Goal: Task Accomplishment & Management: Use online tool/utility

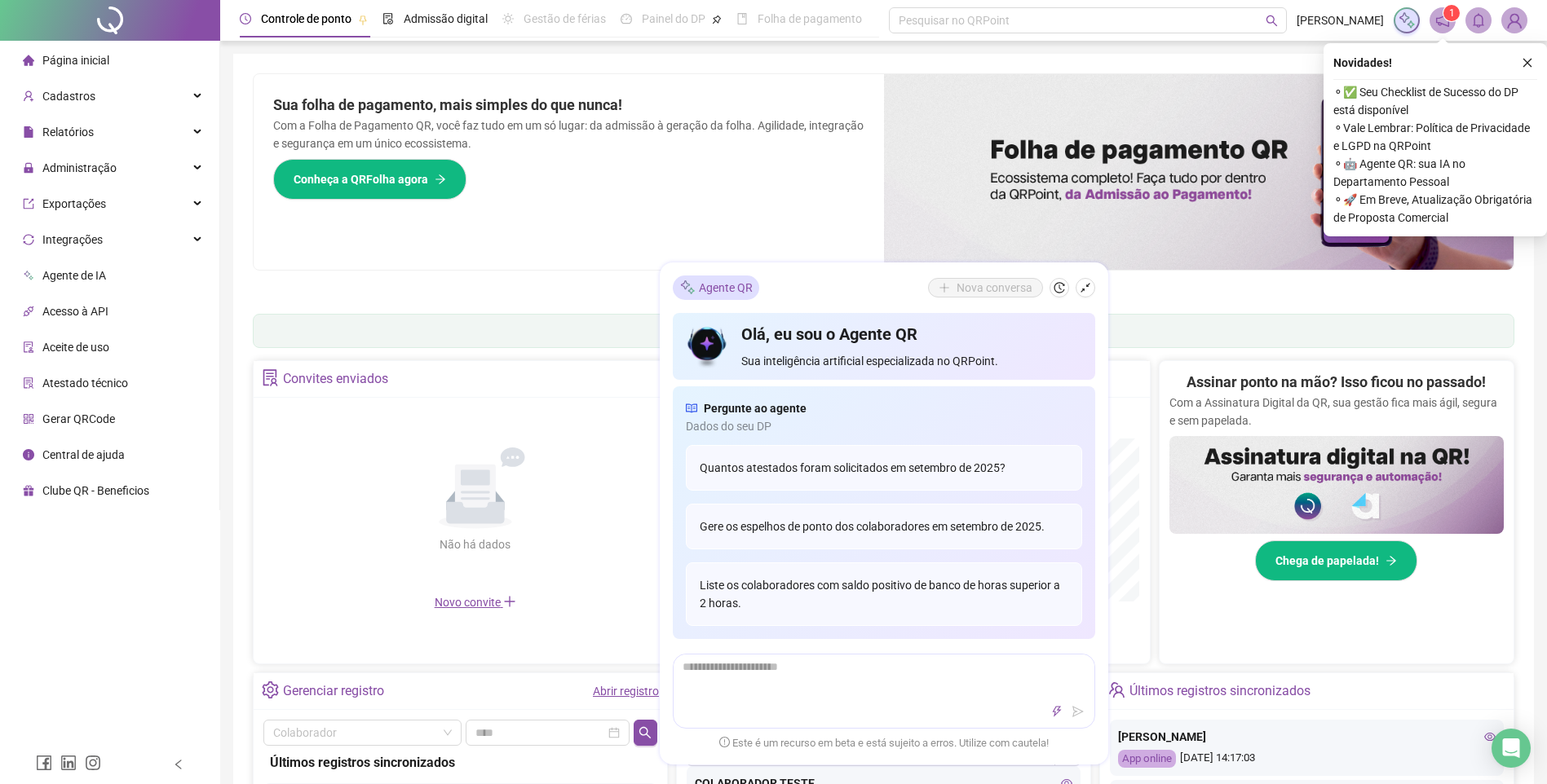
click at [1138, 290] on ul "1 2 3 4 5 6 7" at bounding box center [884, 288] width 1261 height 8
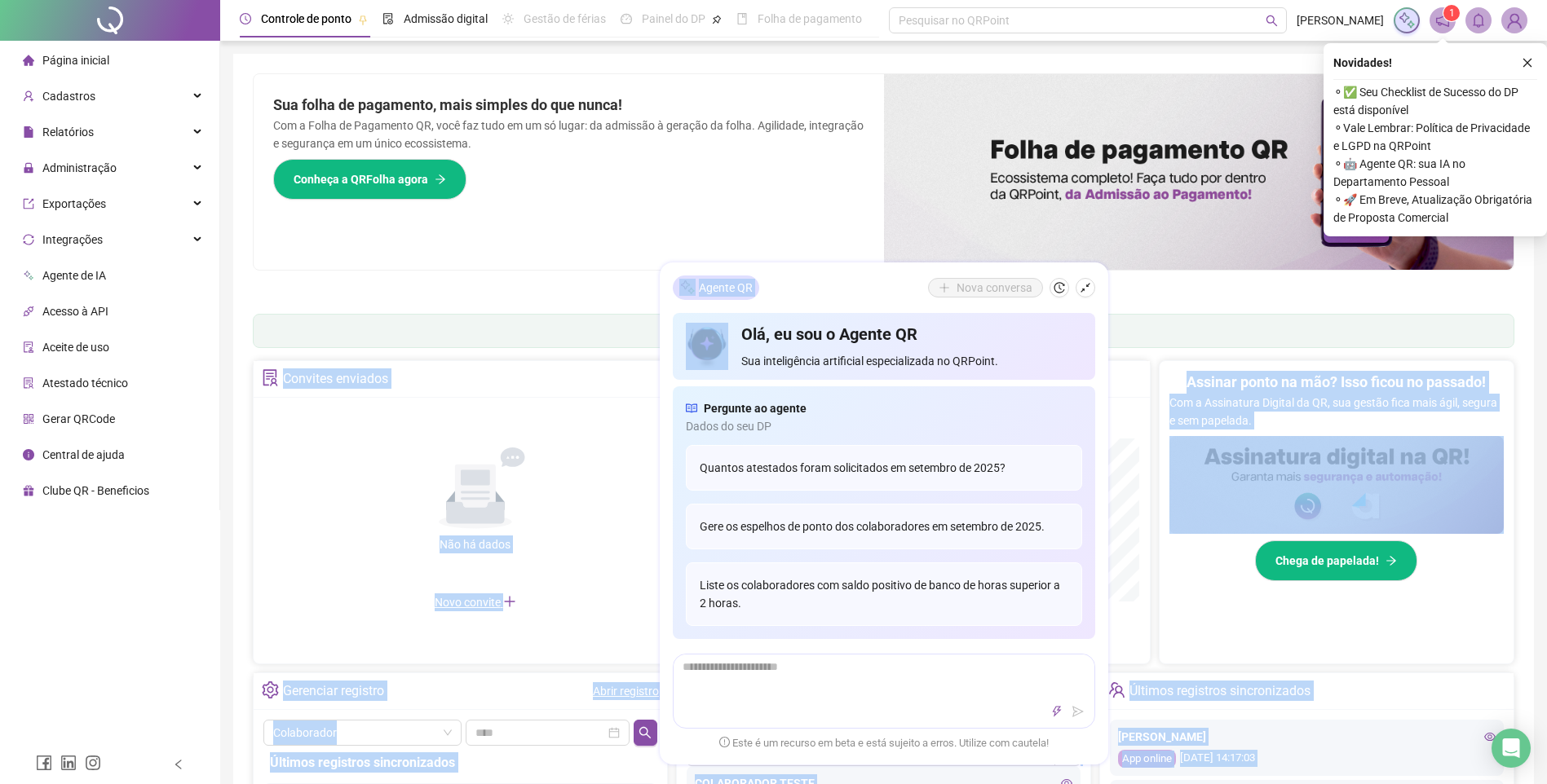
click at [1103, 302] on div "Controle de ponto Admissão digital Gestão de férias Painel do DP Folha de pagam…" at bounding box center [884, 782] width 1327 height 1564
drag, startPoint x: 1103, startPoint y: 302, endPoint x: 1088, endPoint y: 282, distance: 25.0
click at [1088, 282] on icon "shrink" at bounding box center [1085, 288] width 11 height 11
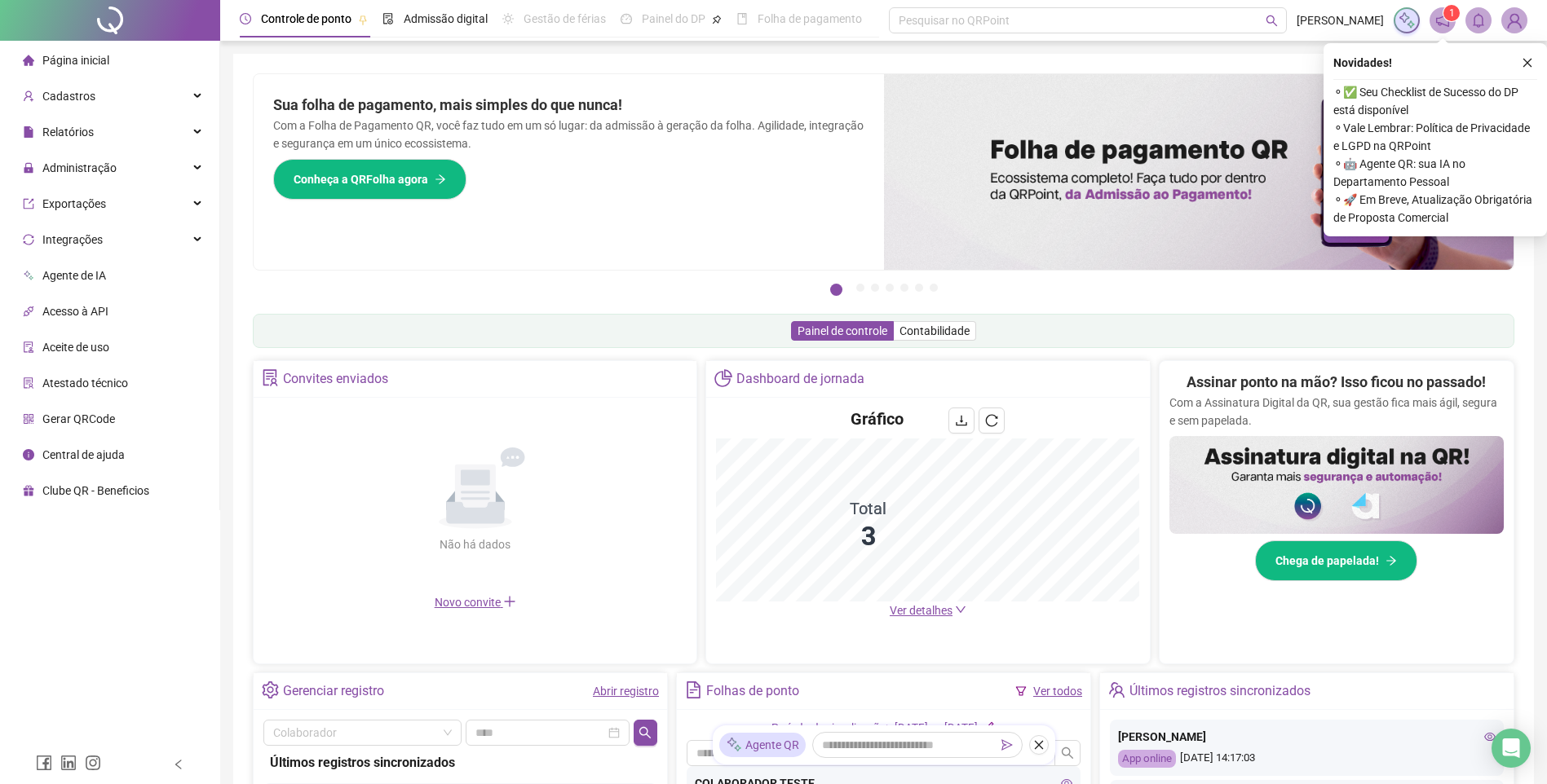
click at [1119, 286] on ul "1 2 3 4 5 6 7" at bounding box center [884, 288] width 1261 height 8
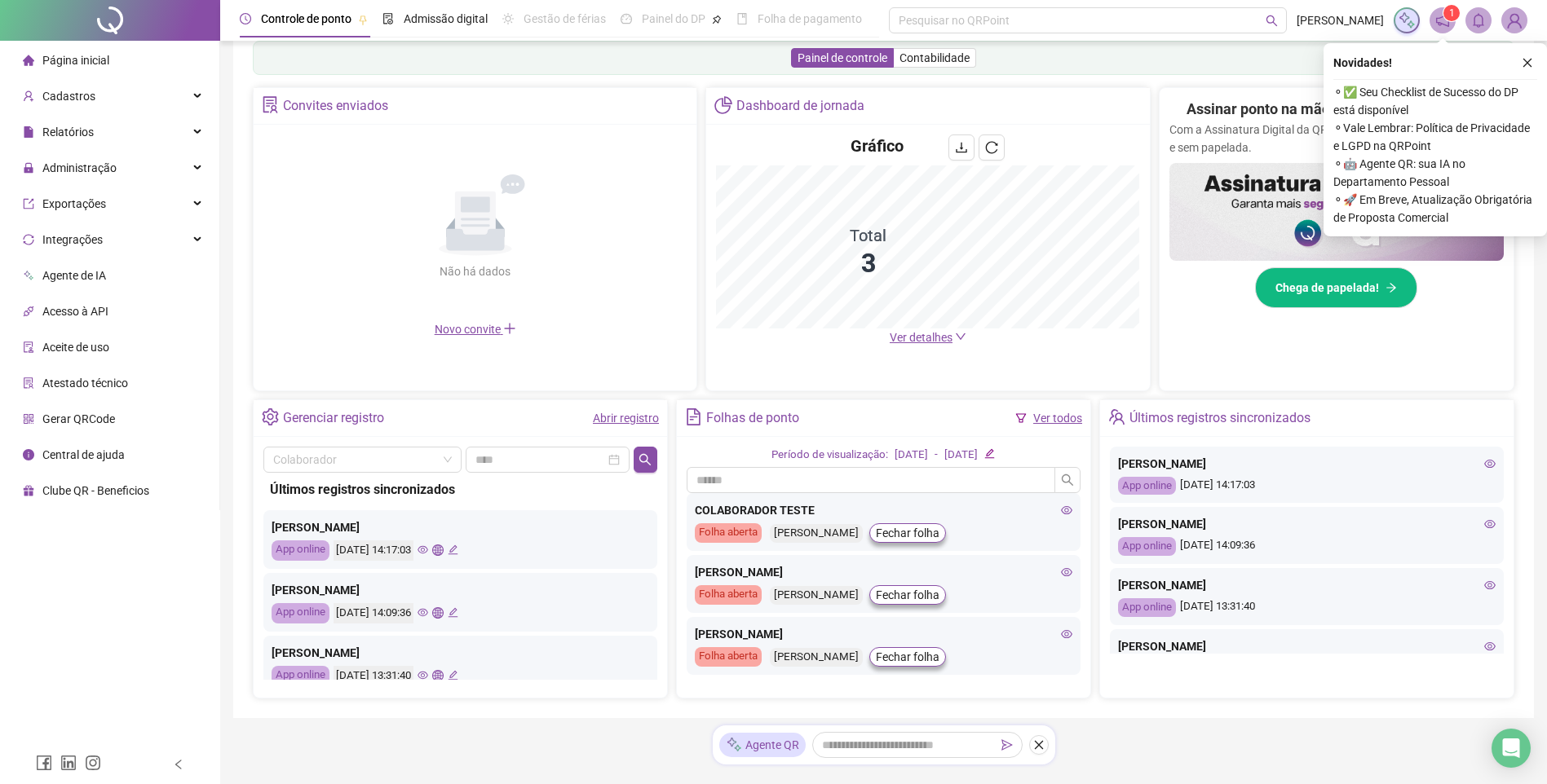
scroll to position [317, 0]
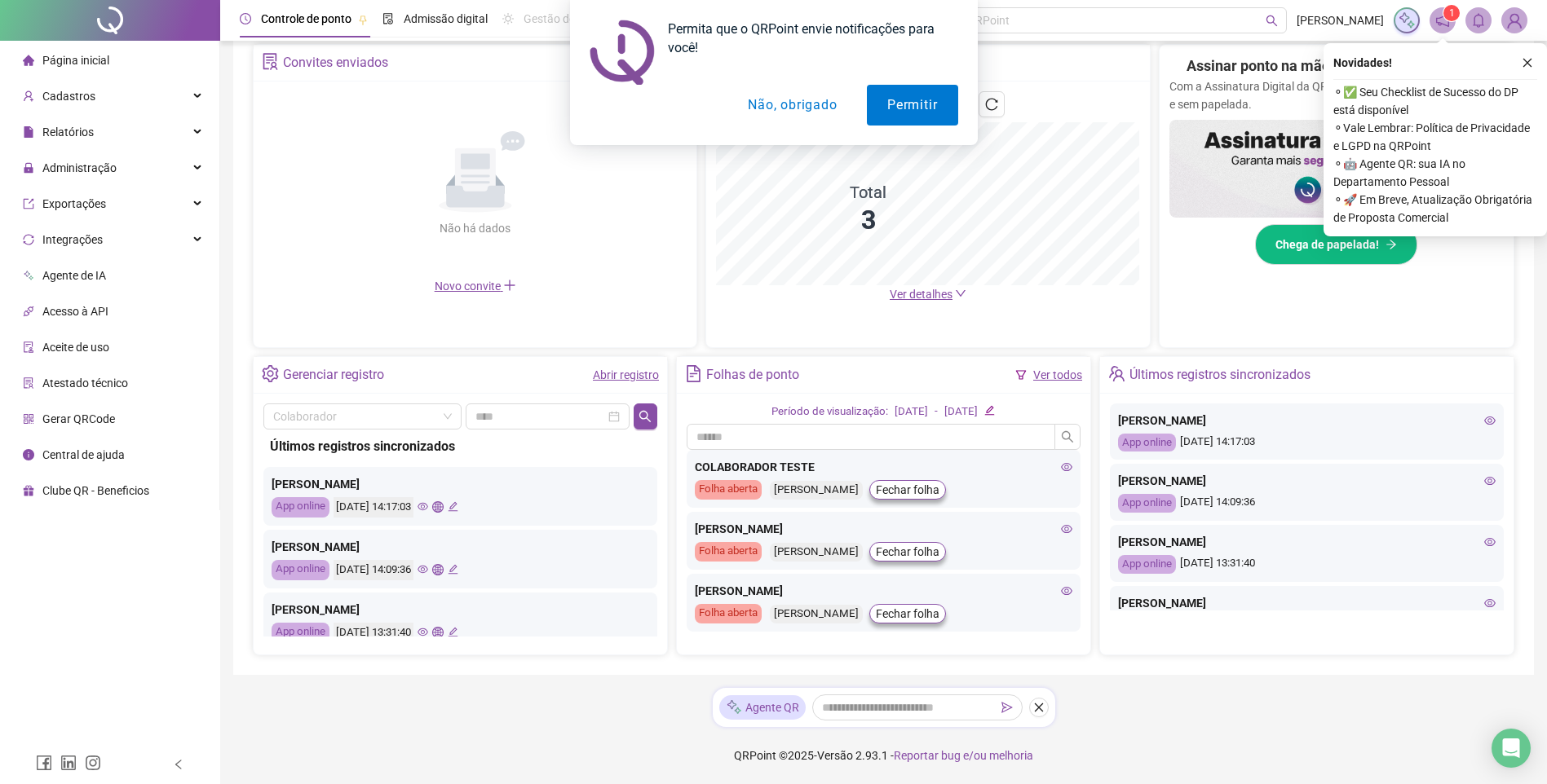
click at [788, 104] on button "Não, obrigado" at bounding box center [791, 105] width 130 height 41
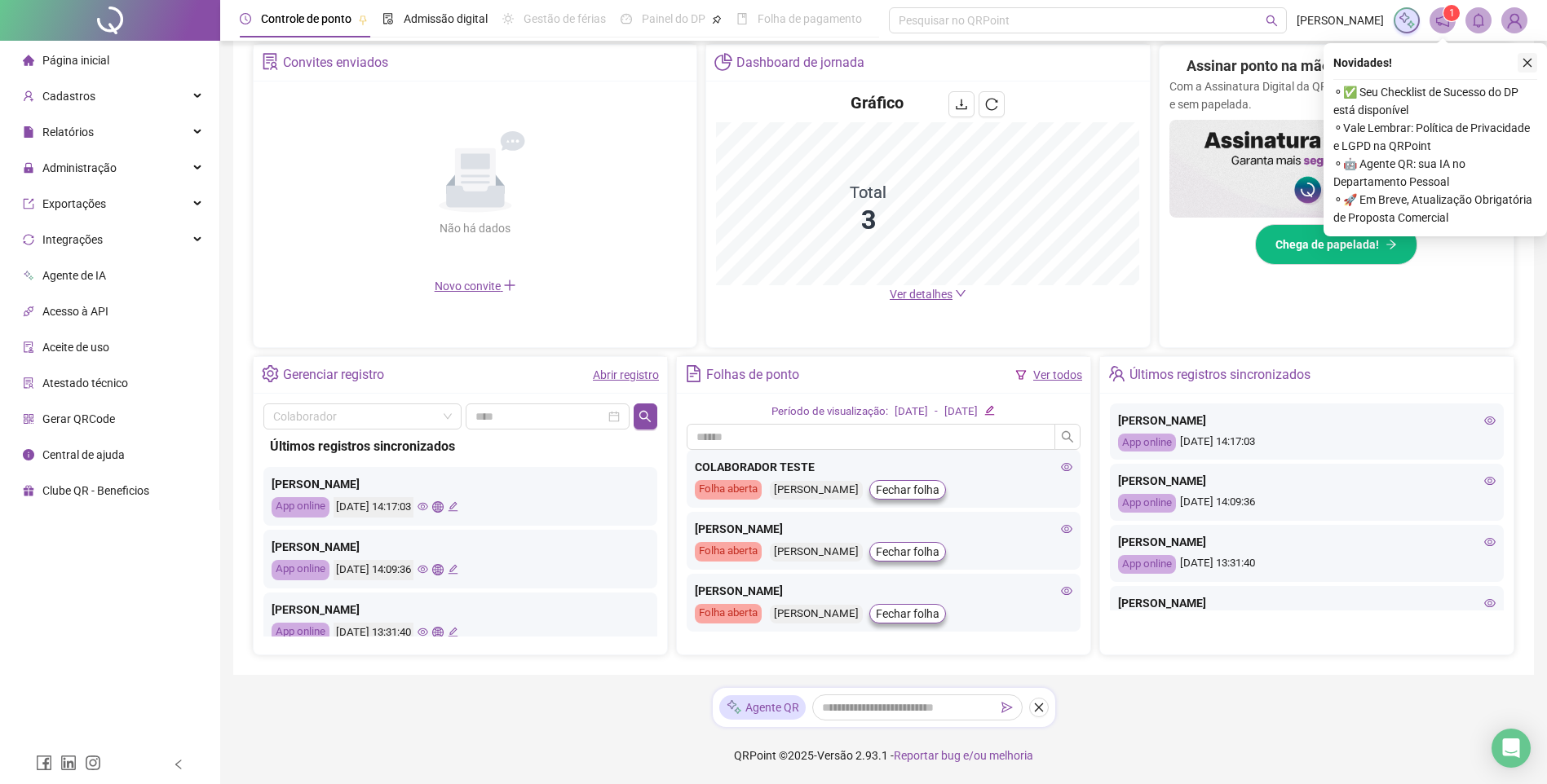
click at [1529, 61] on icon "close" at bounding box center [1527, 63] width 9 height 9
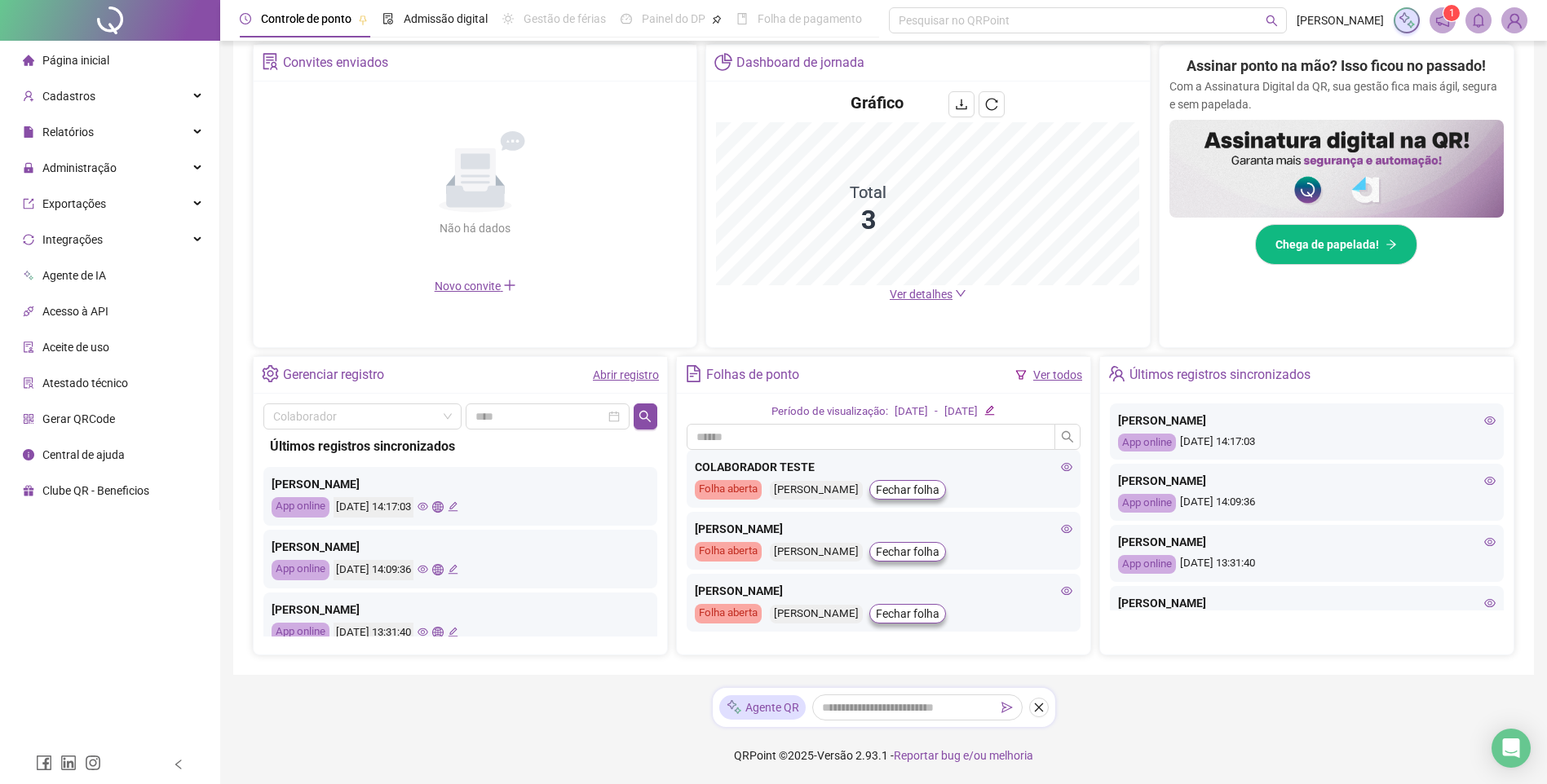
click at [920, 296] on span "Ver detalhes" at bounding box center [920, 295] width 63 height 13
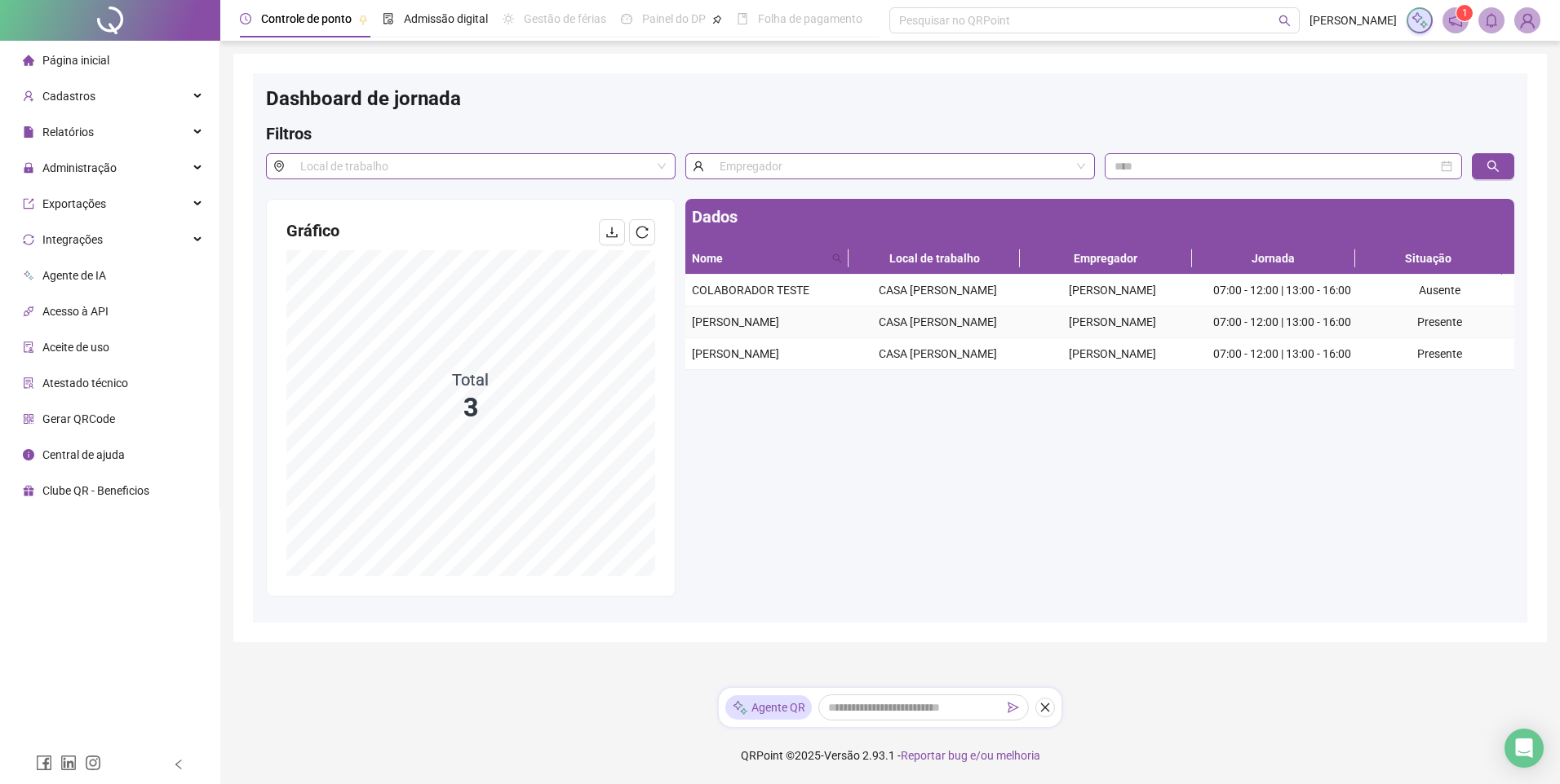
click at [771, 329] on span "[PERSON_NAME]" at bounding box center [735, 322] width 87 height 13
click at [779, 329] on span "[PERSON_NAME]" at bounding box center [735, 322] width 87 height 13
click at [738, 361] on span "[PERSON_NAME]" at bounding box center [735, 354] width 87 height 13
click at [738, 329] on span "[PERSON_NAME]" at bounding box center [735, 322] width 87 height 13
click at [752, 361] on span "[PERSON_NAME]" at bounding box center [735, 354] width 87 height 13
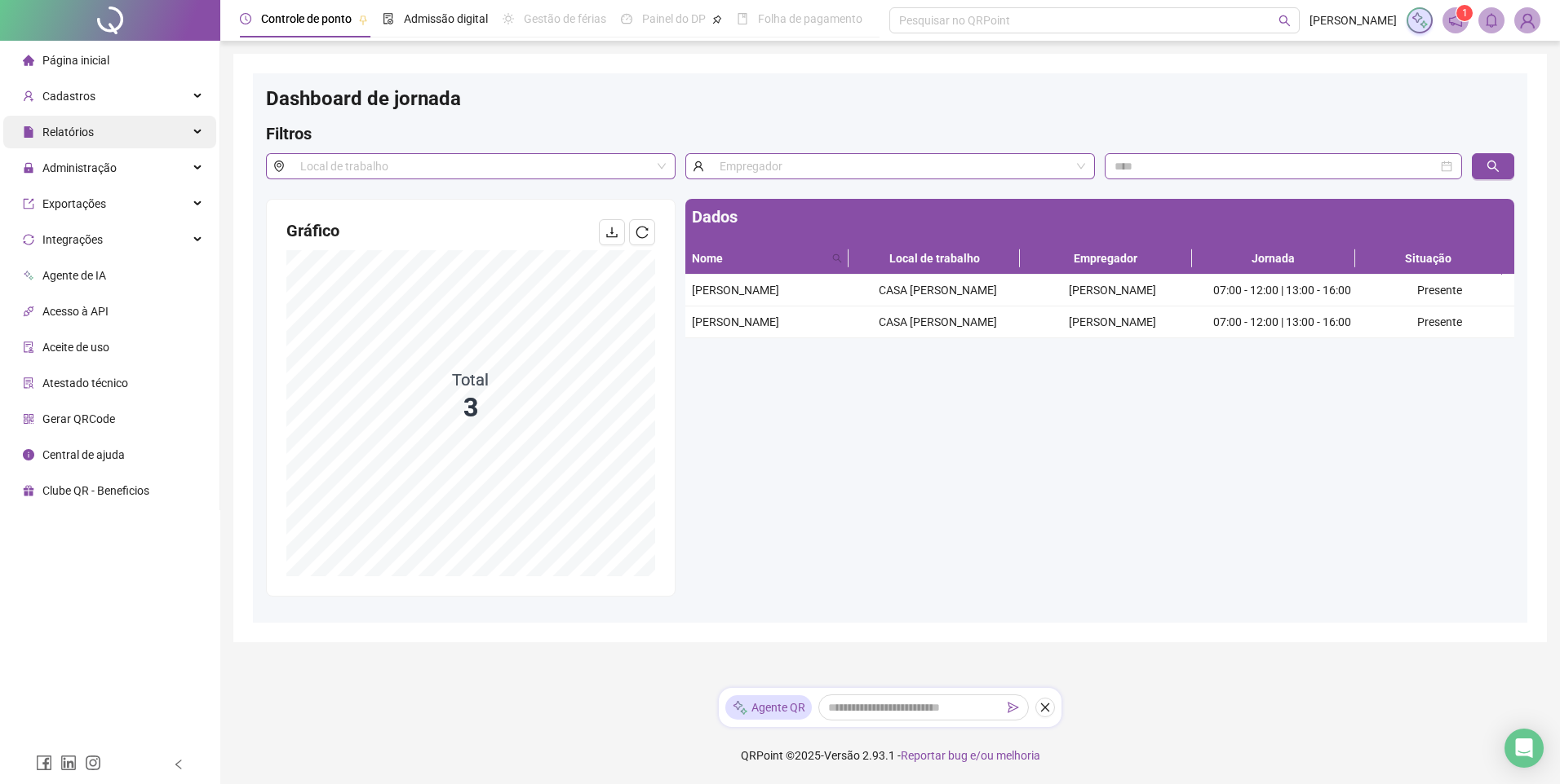
click at [60, 126] on span "Relatórios" at bounding box center [68, 132] width 51 height 13
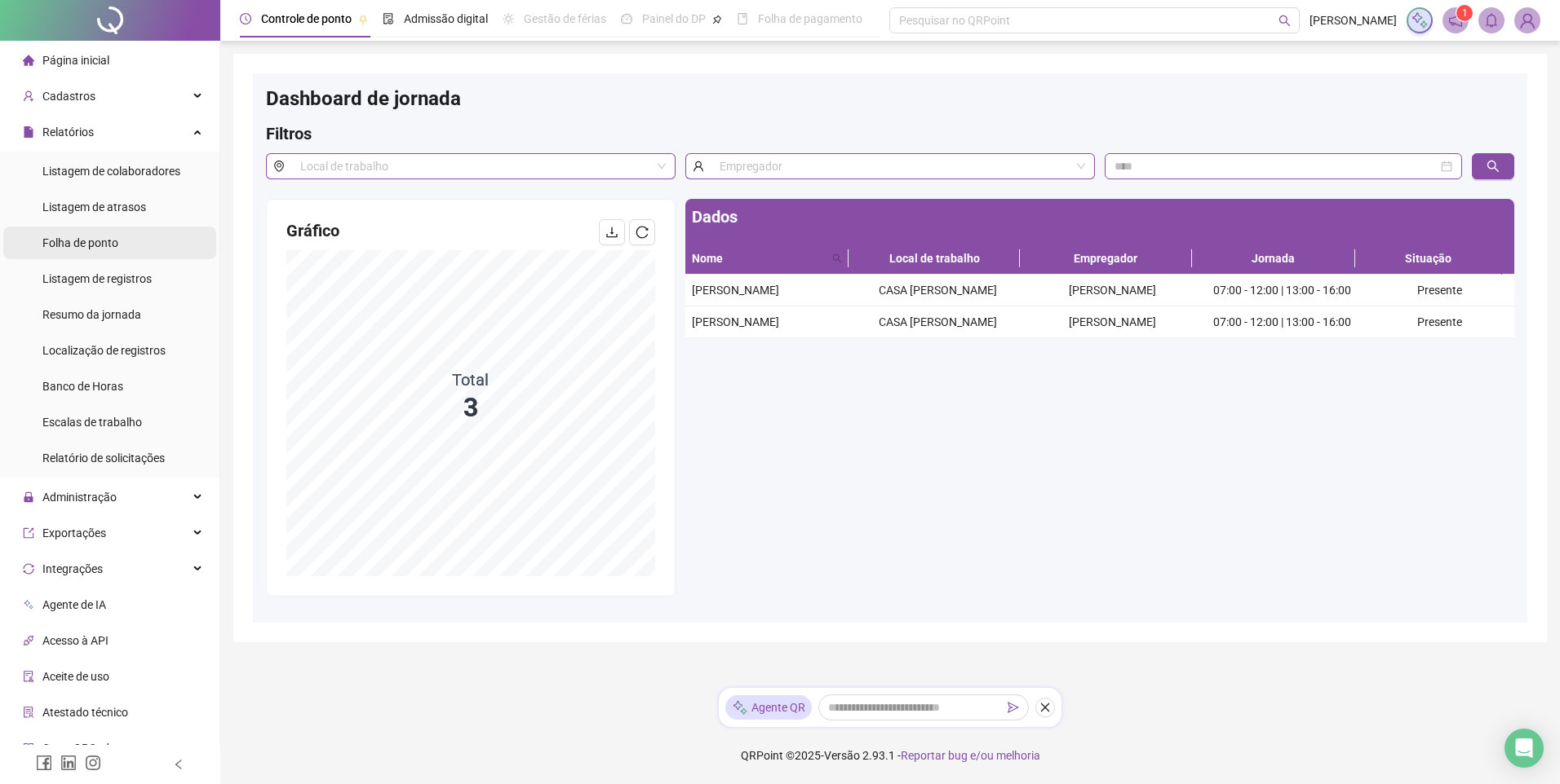
click at [116, 242] on span "Folha de ponto" at bounding box center [80, 243] width 76 height 13
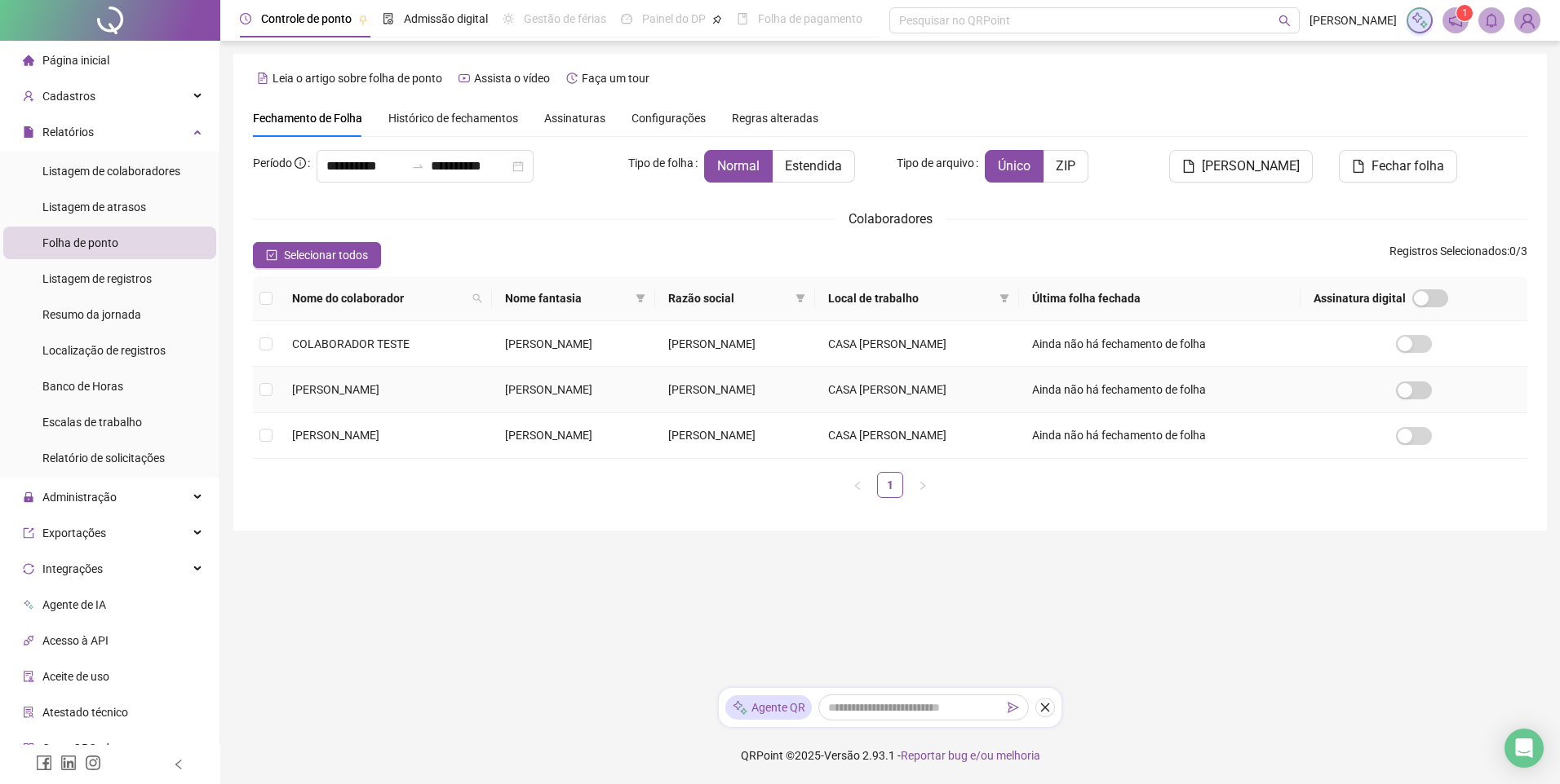
click at [367, 388] on span "[PERSON_NAME]" at bounding box center [336, 390] width 87 height 13
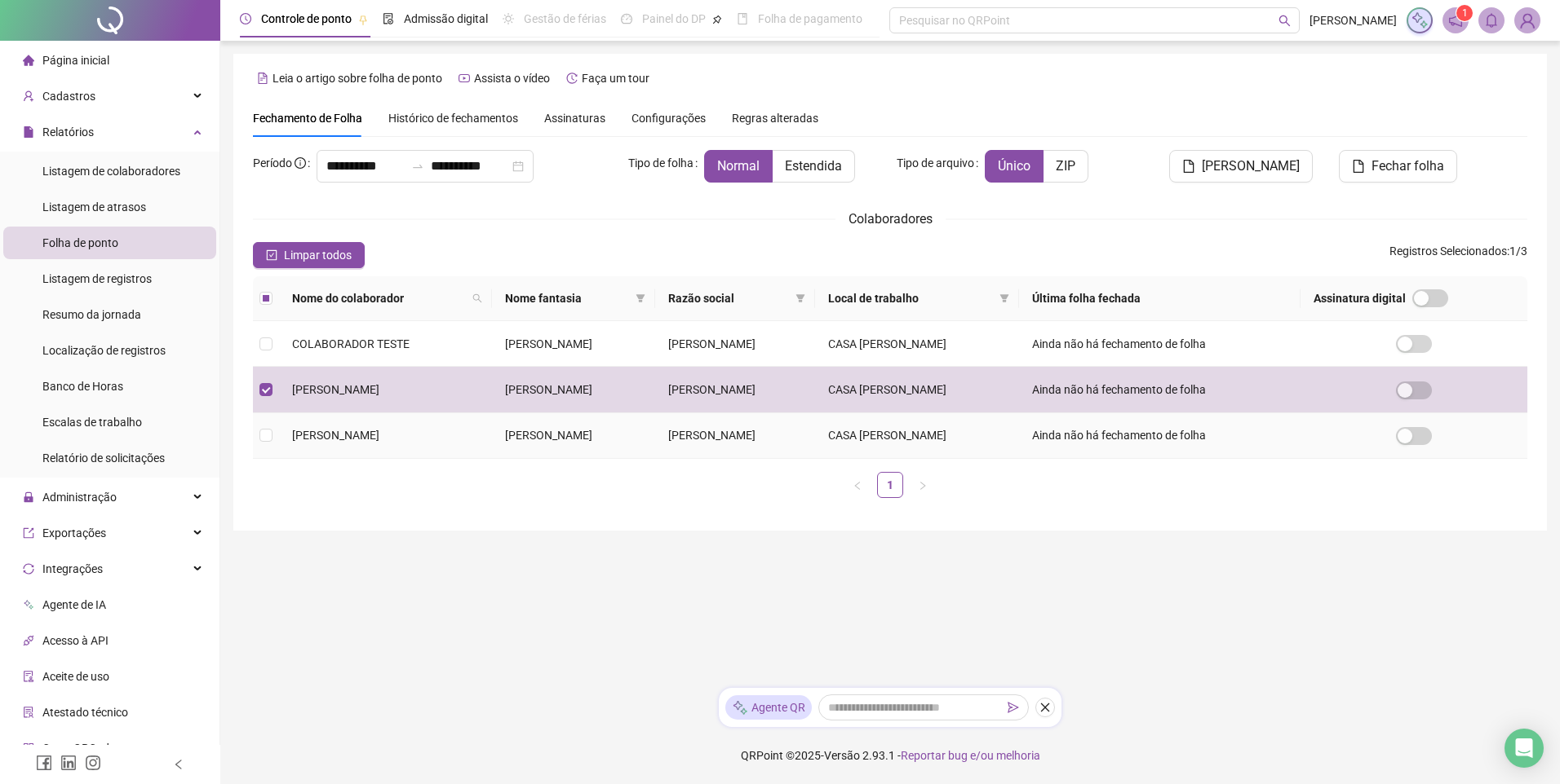
click at [359, 433] on span "[PERSON_NAME]" at bounding box center [336, 436] width 87 height 13
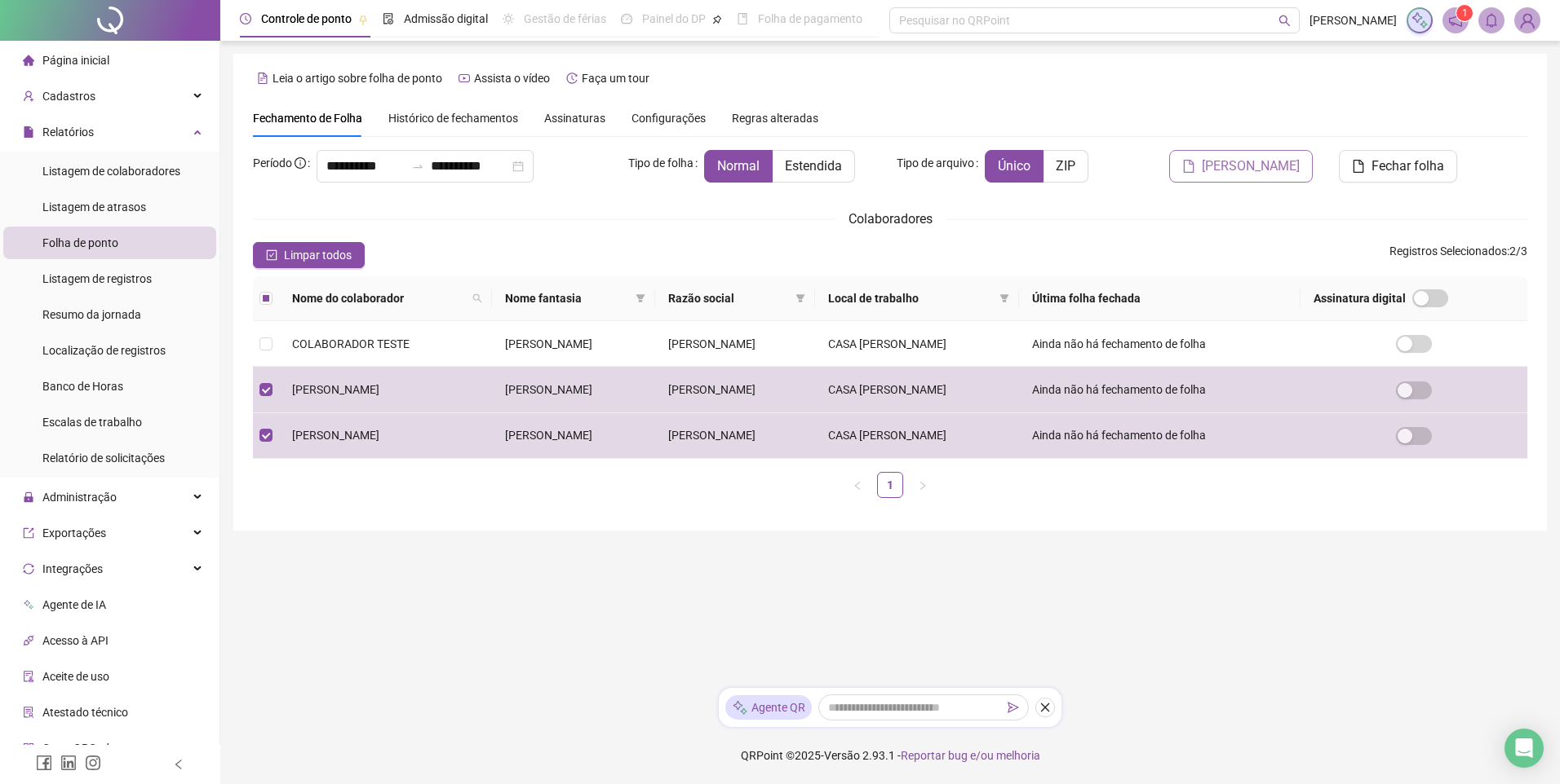
click at [1282, 171] on span "[PERSON_NAME]" at bounding box center [1251, 166] width 98 height 20
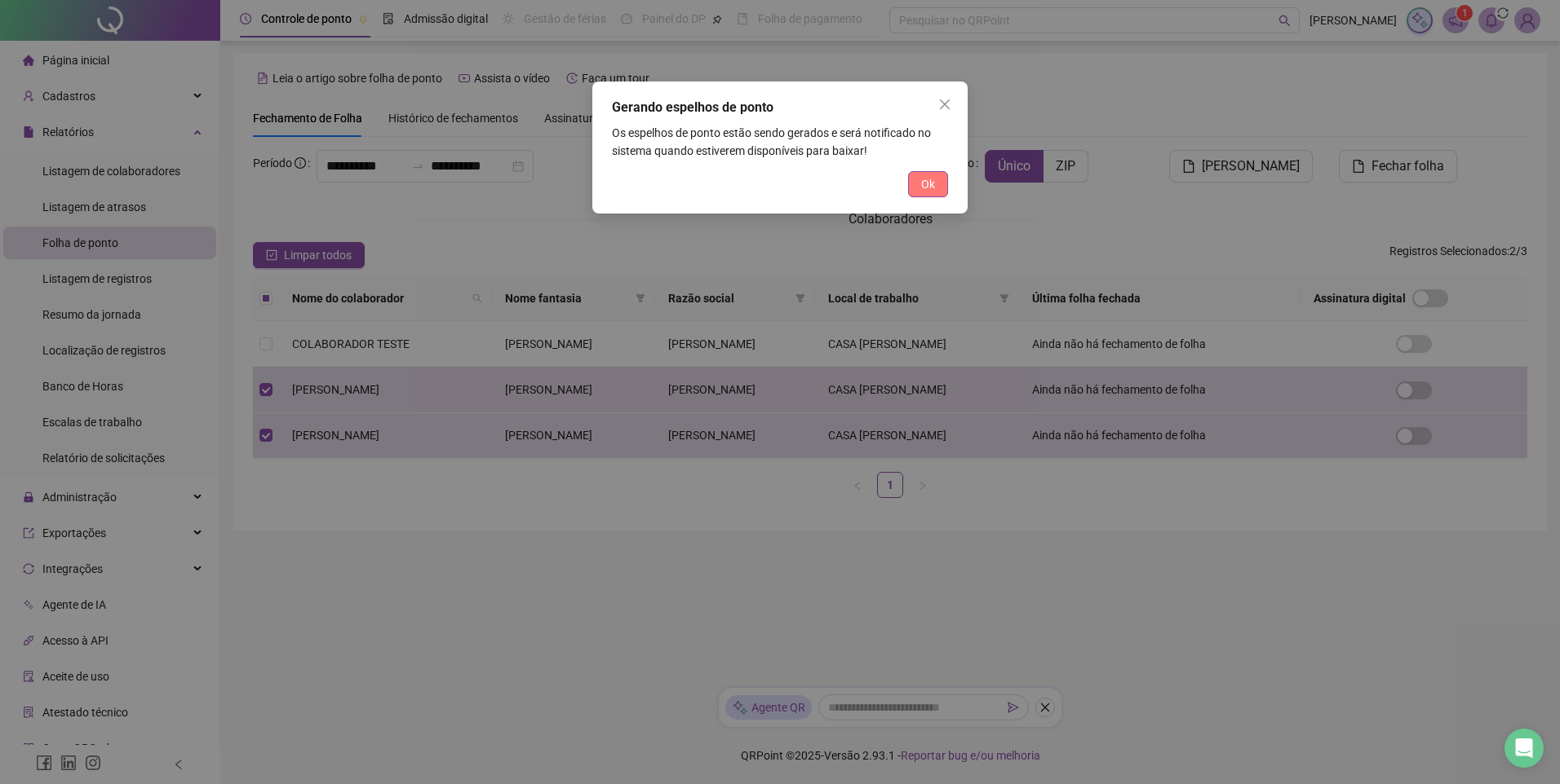
click at [930, 185] on span "Ok" at bounding box center [927, 184] width 14 height 18
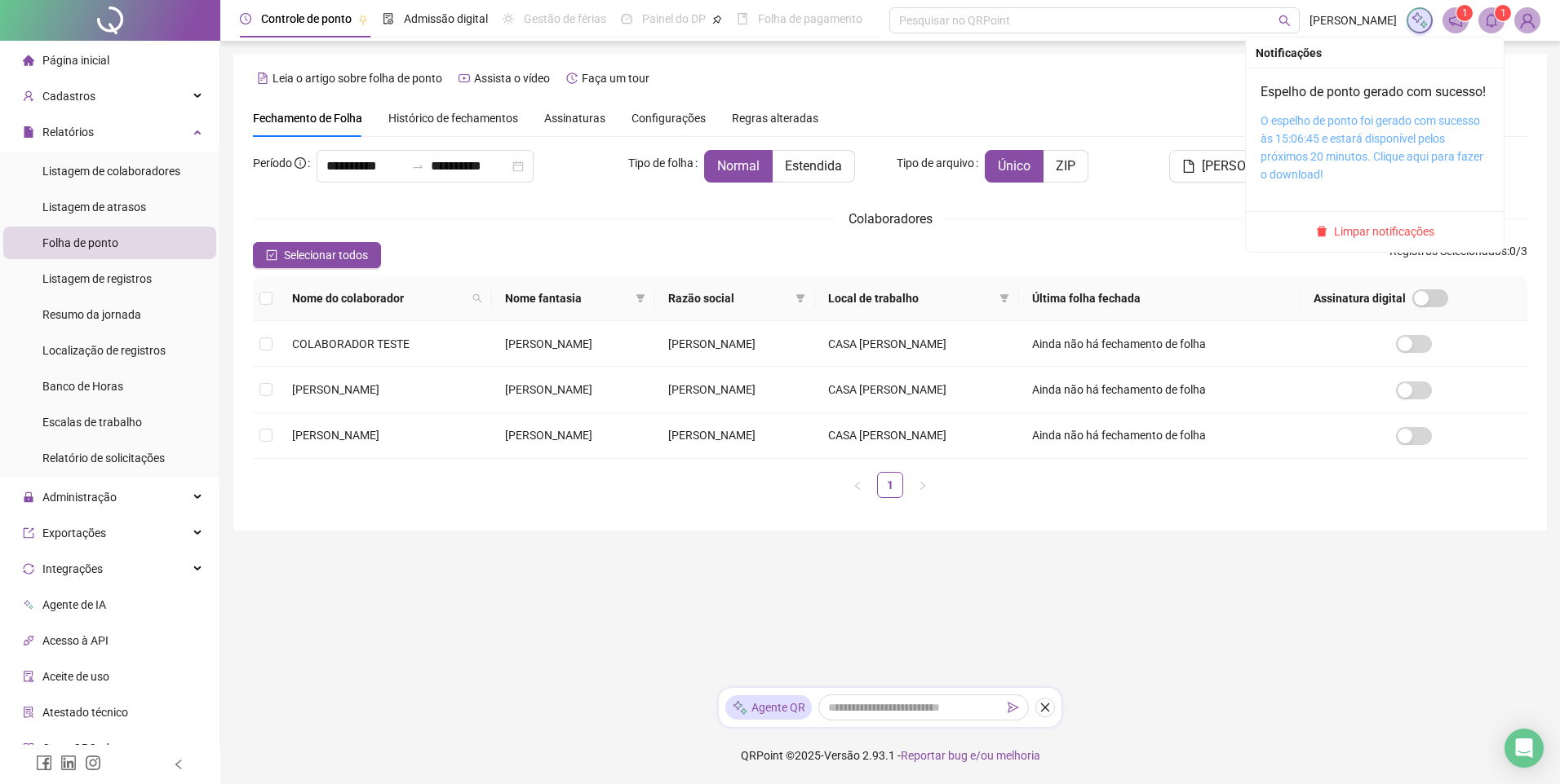
click at [1354, 159] on link "O espelho de ponto foi gerado com sucesso às 15:06:45 e estará disponível pelos…" at bounding box center [1371, 148] width 223 height 67
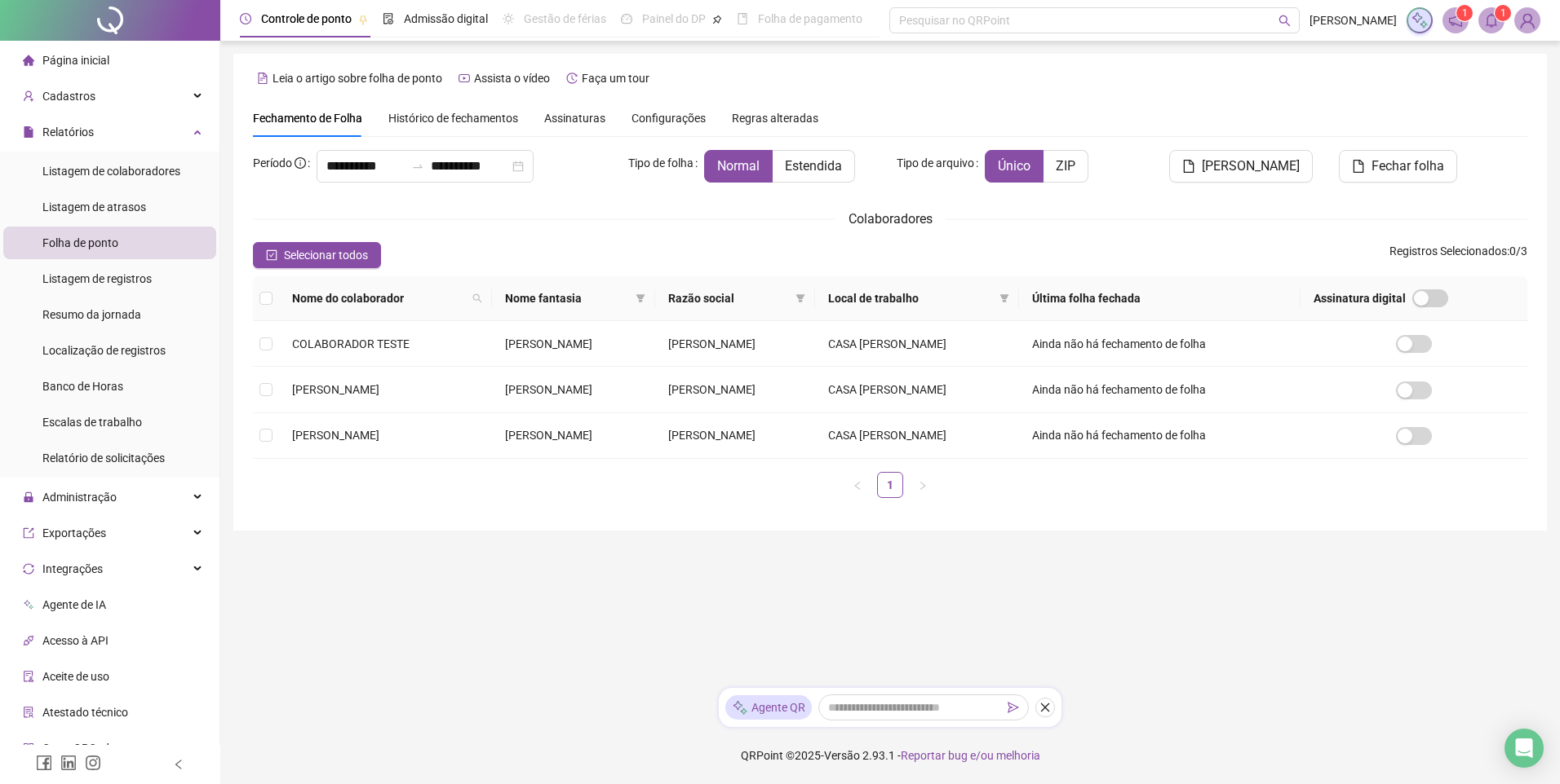
click at [70, 57] on span "Página inicial" at bounding box center [76, 60] width 67 height 13
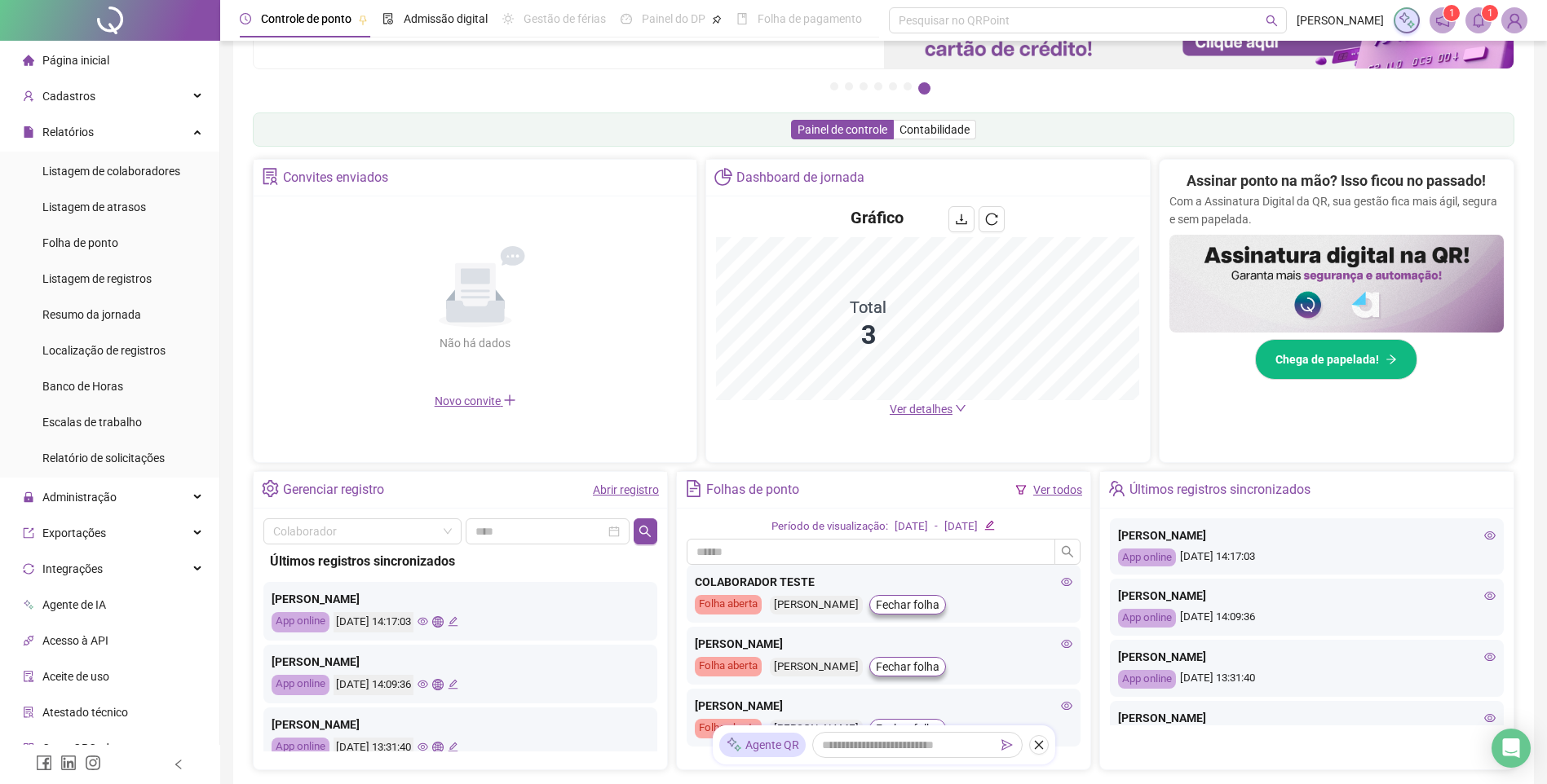
scroll to position [245, 0]
